Goal: Download file/media

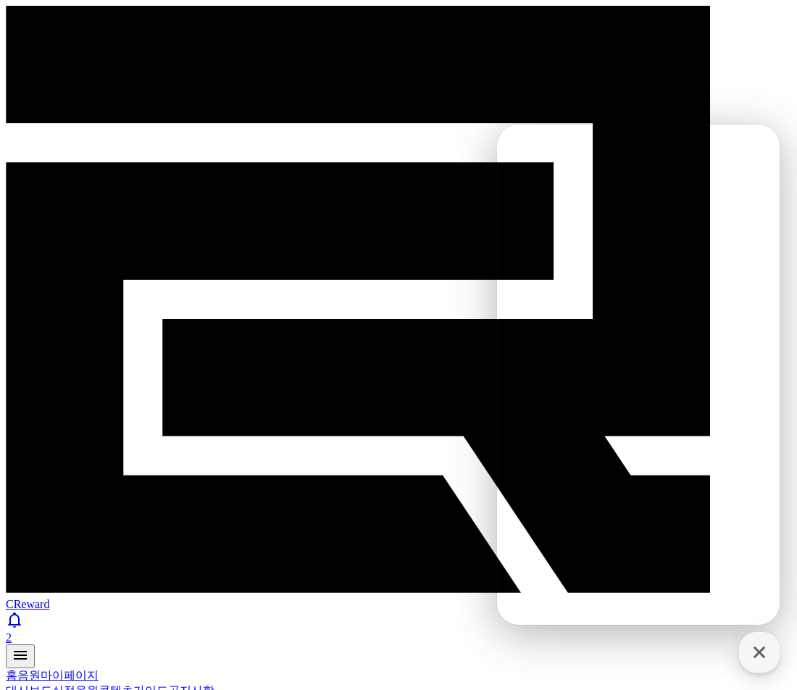
select select "**********"
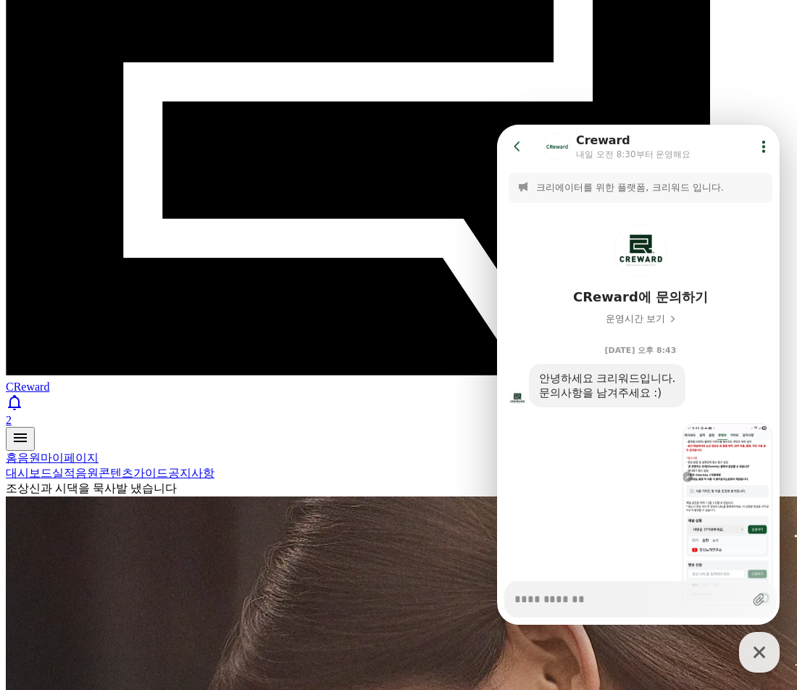
scroll to position [1616, 0]
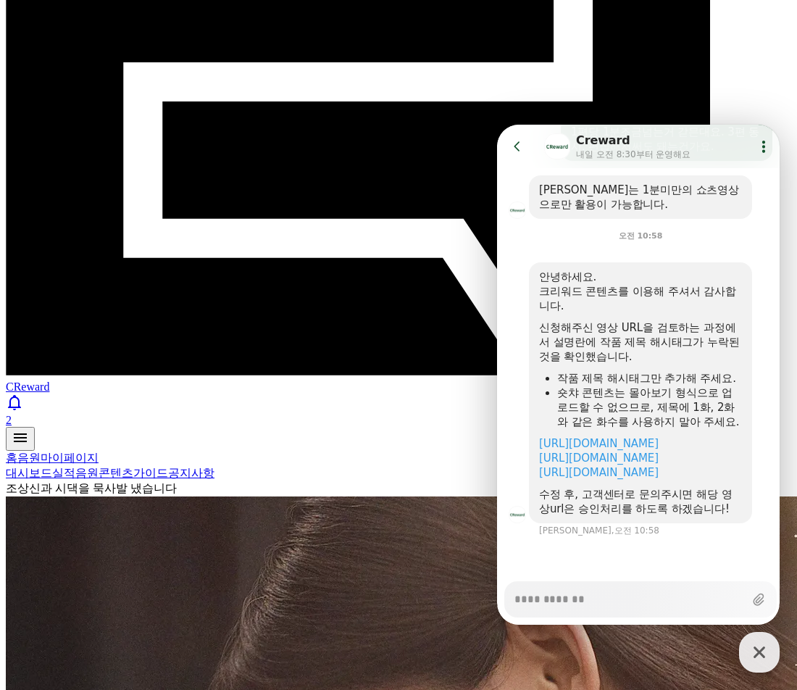
click at [754, 657] on icon "button" at bounding box center [759, 652] width 26 height 26
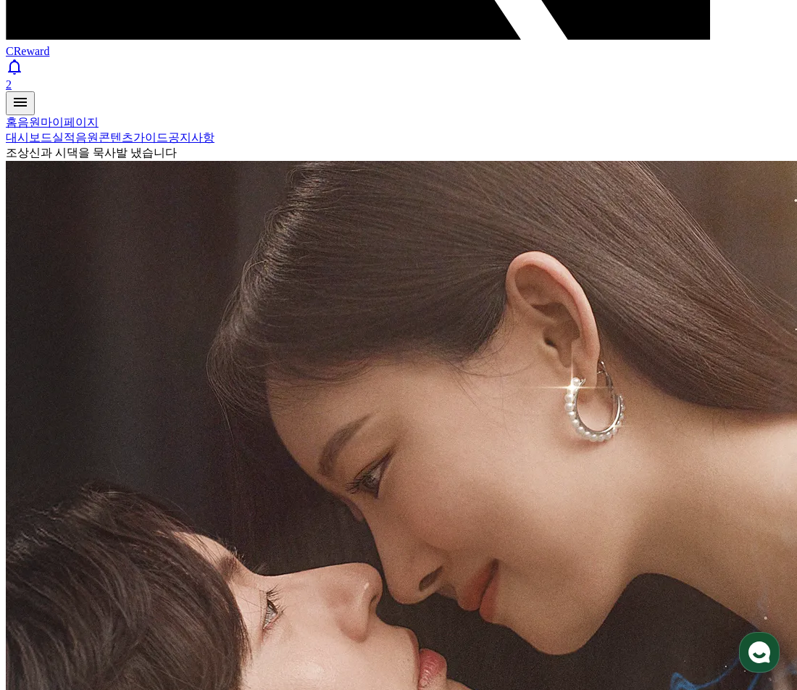
scroll to position [336, 0]
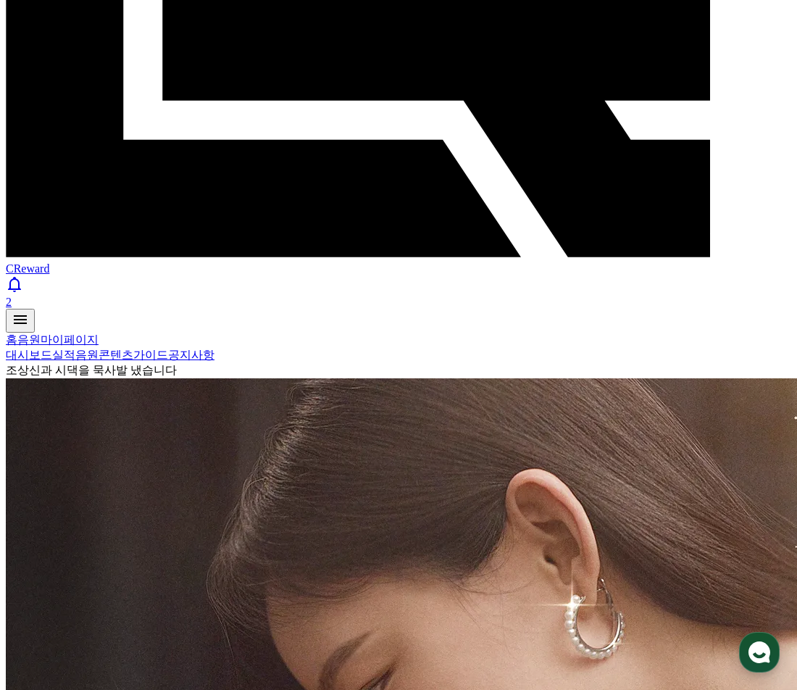
click at [765, 650] on use "button" at bounding box center [760, 652] width 22 height 22
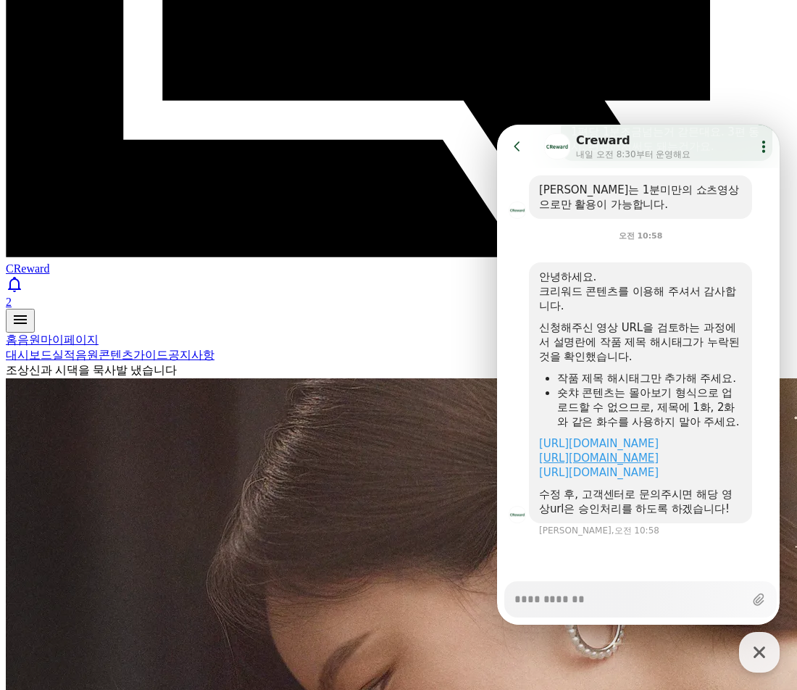
scroll to position [553, 0]
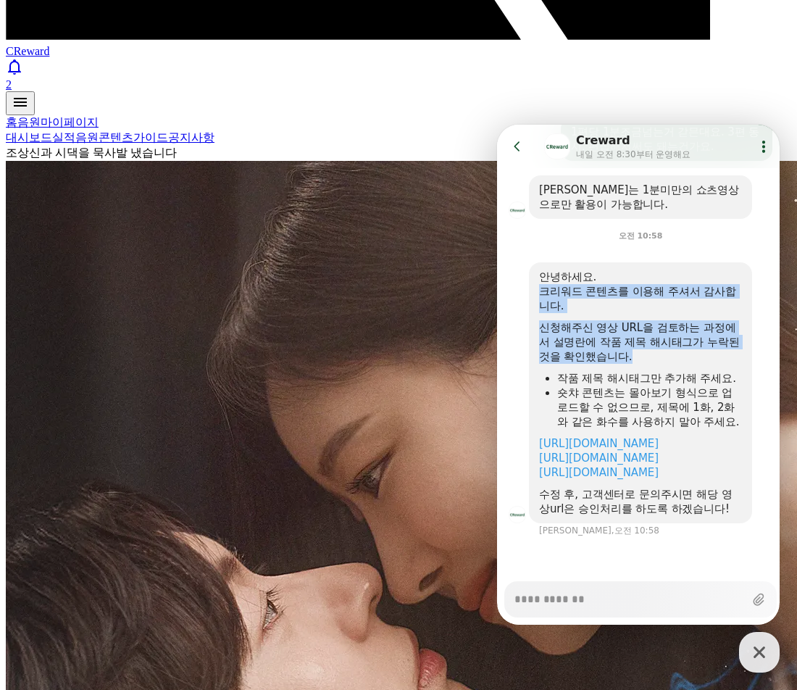
drag, startPoint x: 657, startPoint y: 297, endPoint x: 601, endPoint y: 215, distance: 99.1
click at [601, 270] on div "안녕하세요. 크리워드 콘텐츠를 이용해 주셔서 감사합니다. 신청해주신 영상 URL을 검토하는 과정에서 설명란에 작품 제목 해시태그가 누락된 것을…" at bounding box center [640, 393] width 203 height 246
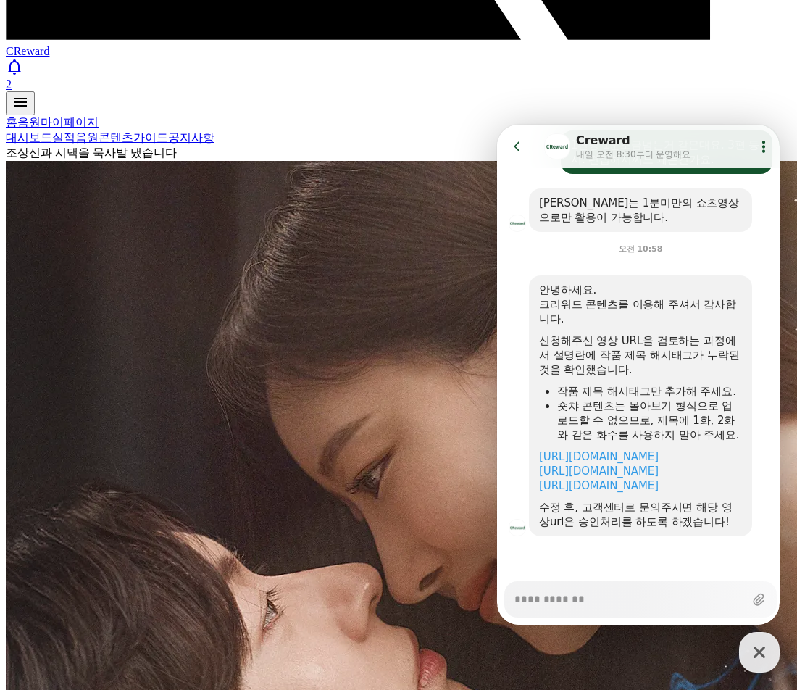
click at [529, 553] on div at bounding box center [640, 555] width 287 height 39
drag, startPoint x: 642, startPoint y: 506, endPoint x: 645, endPoint y: 433, distance: 73.3
click at [645, 434] on div "안녕하세요. 크리워드 콘텐츠를 이용해 주셔서 감사합니다. 신청해주신 영상 URL을 검토하는 과정에서 설명란에 작품 제목 해시태그가 누락된 것을…" at bounding box center [640, 406] width 203 height 246
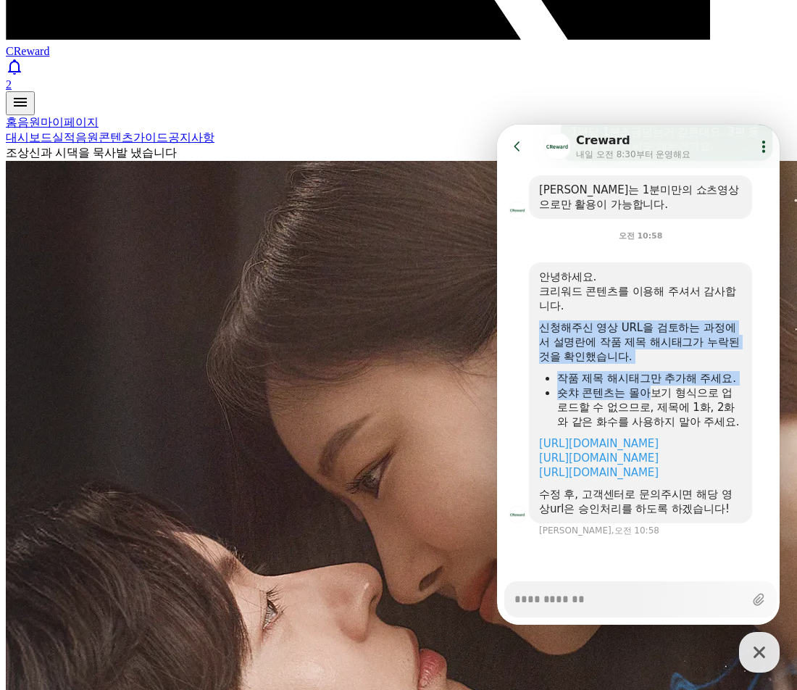
drag, startPoint x: 648, startPoint y: 345, endPoint x: 658, endPoint y: 281, distance: 64.6
click at [648, 270] on div "안녕하세요. 크리워드 콘텐츠를 이용해 주셔서 감사합니다. 신청해주신 영상 URL을 검토하는 과정에서 설명란에 작품 제목 해시태그가 누락된 것을…" at bounding box center [640, 393] width 203 height 246
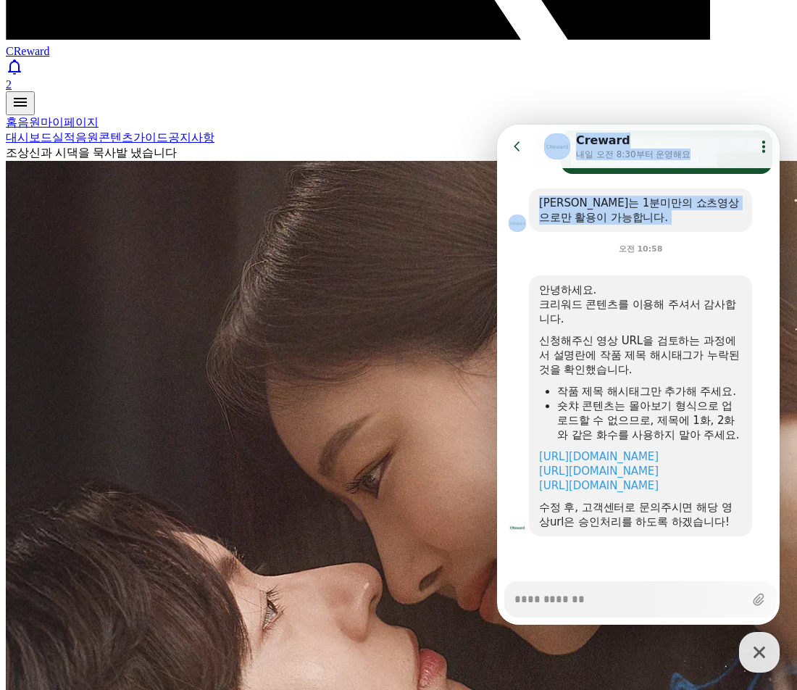
drag, startPoint x: 522, startPoint y: 176, endPoint x: 451, endPoint y: 151, distance: 74.5
click at [497, 125] on html "Go to previous page Chat Room Creward [DATE] 오전 8:30부터 운영해요 Show userchat actio…" at bounding box center [638, 125] width 283 height 0
click at [617, 232] on div "오전 10:58" at bounding box center [640, 246] width 287 height 29
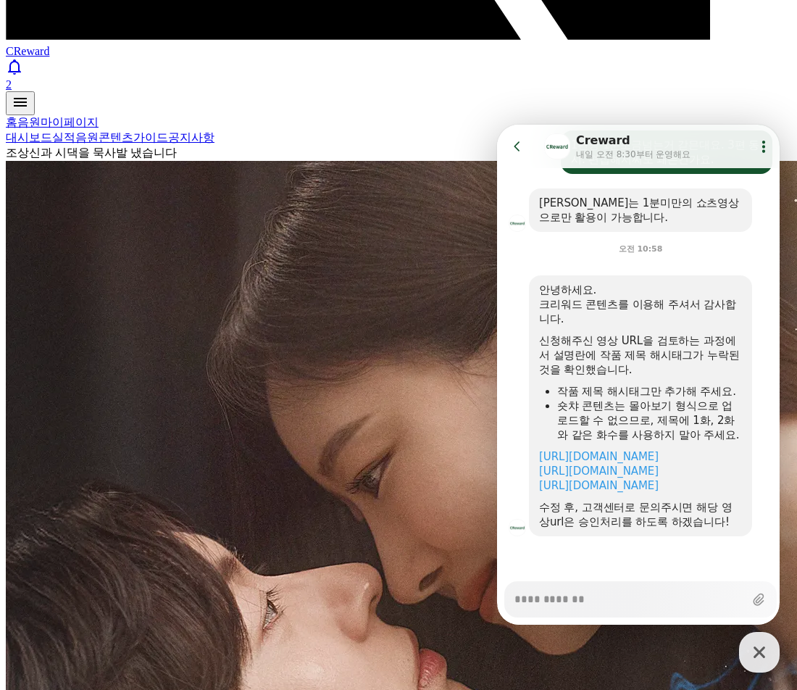
click at [760, 655] on icon "button" at bounding box center [759, 652] width 26 height 26
type textarea "*"
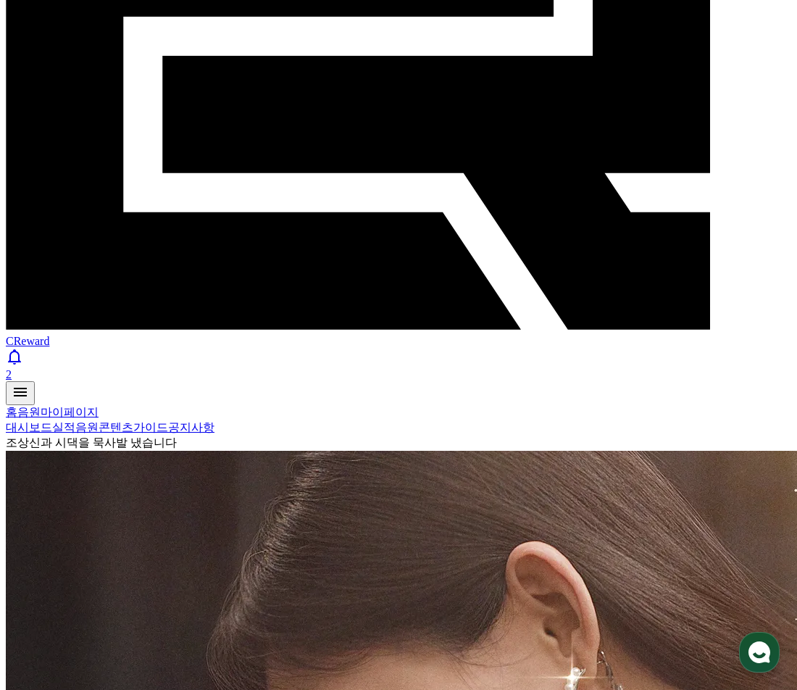
scroll to position [0, 0]
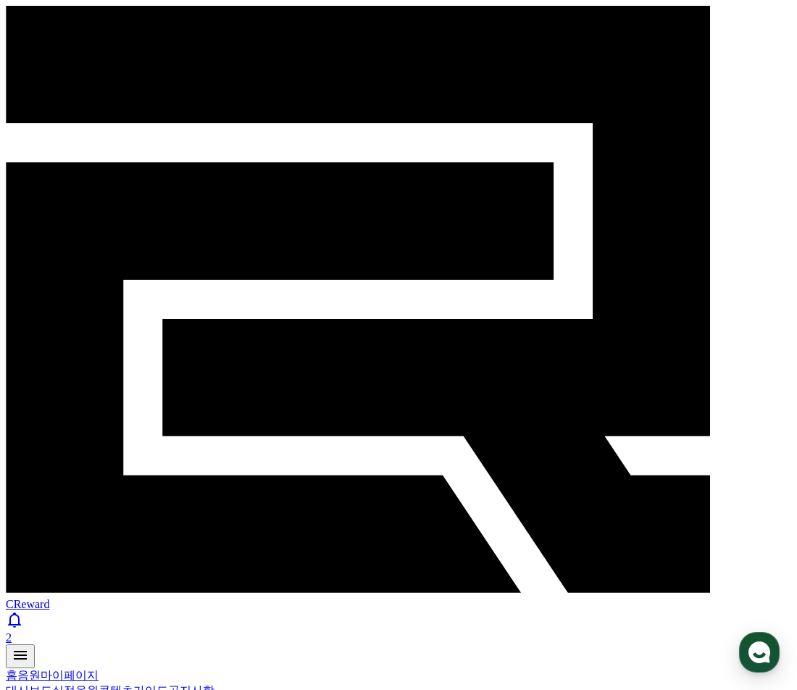
click at [27, 651] on icon at bounding box center [20, 655] width 13 height 9
click at [99, 671] on link "고객센터" at bounding box center [81, 676] width 38 height 11
click at [133, 684] on link "콘텐츠" at bounding box center [116, 690] width 35 height 12
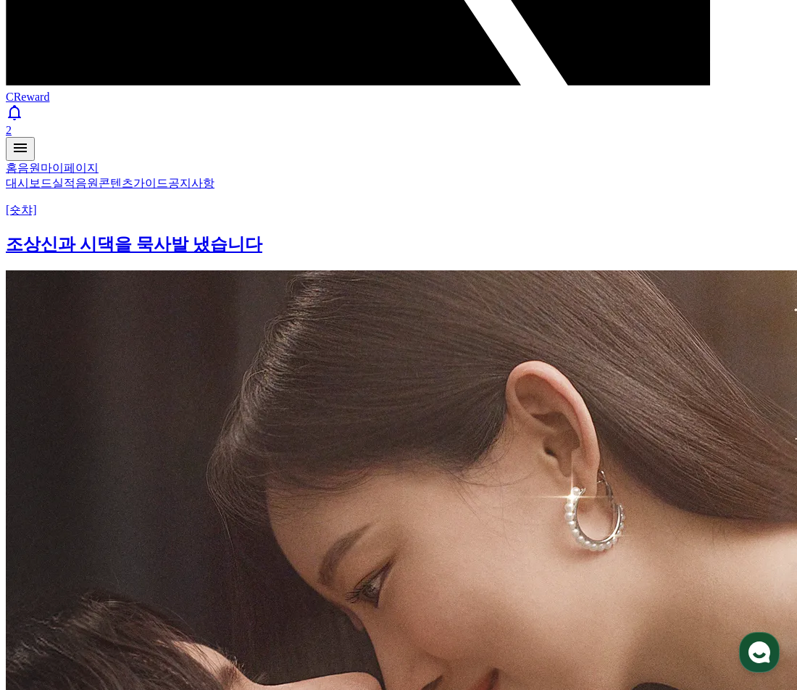
scroll to position [145, 0]
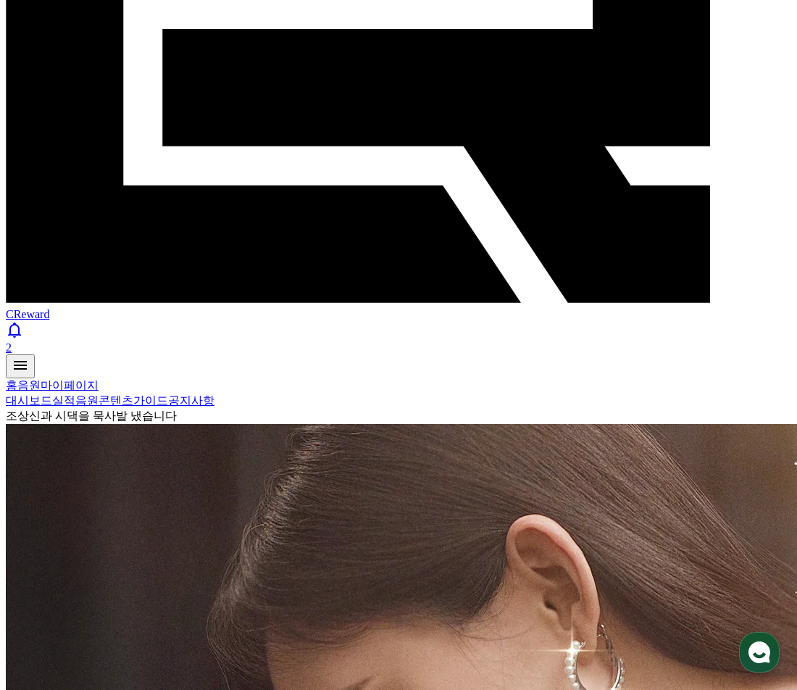
scroll to position [435, 0]
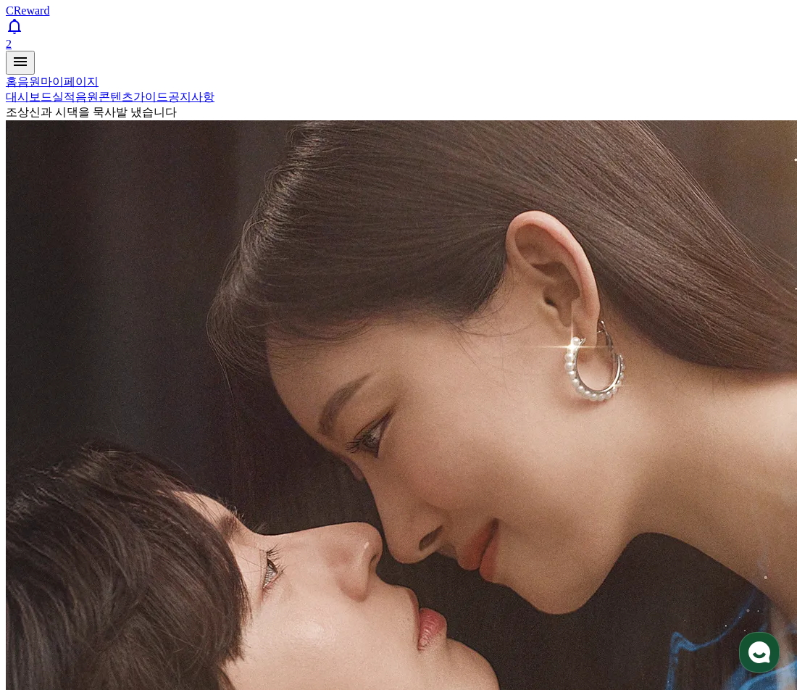
select select "**********"
